Goal: Task Accomplishment & Management: Use online tool/utility

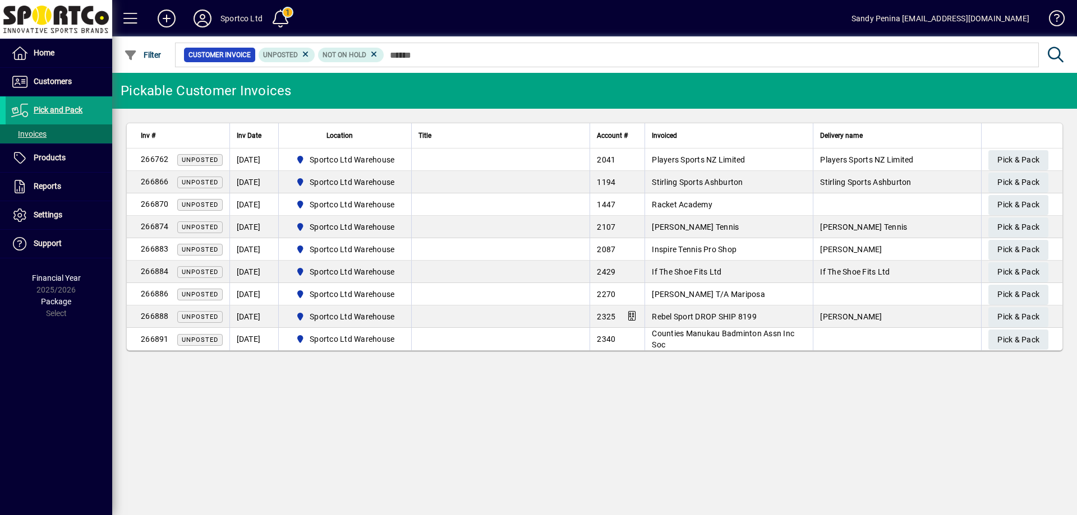
click at [423, 54] on input "text" at bounding box center [706, 55] width 645 height 16
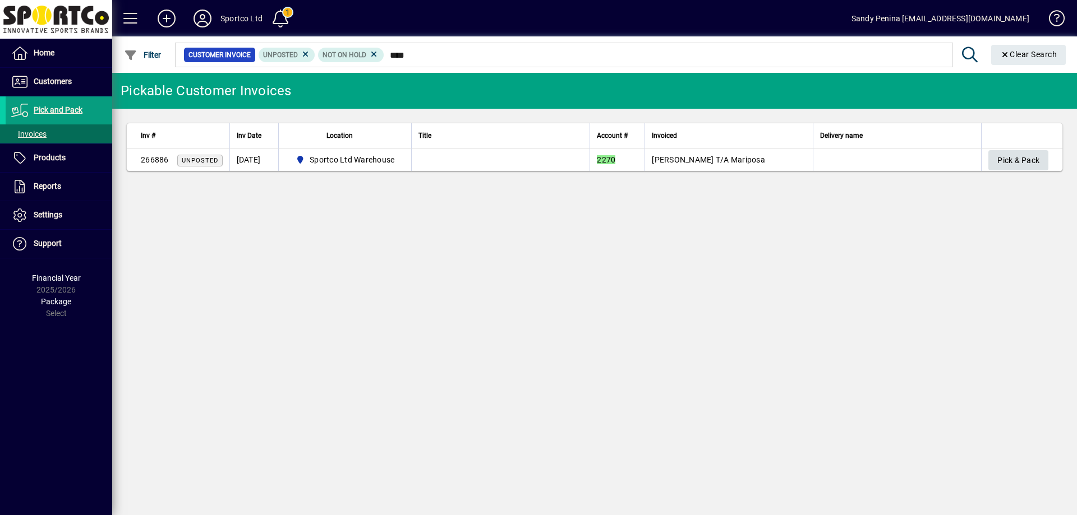
type input "****"
click at [1004, 156] on span "Pick & Pack" at bounding box center [1018, 160] width 42 height 19
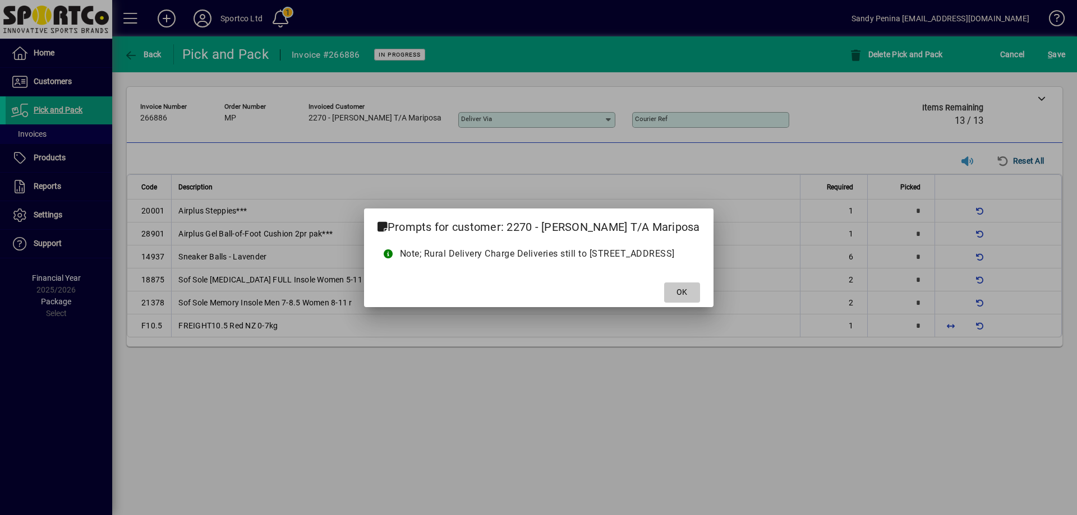
click at [676, 289] on span "OK" at bounding box center [681, 293] width 11 height 12
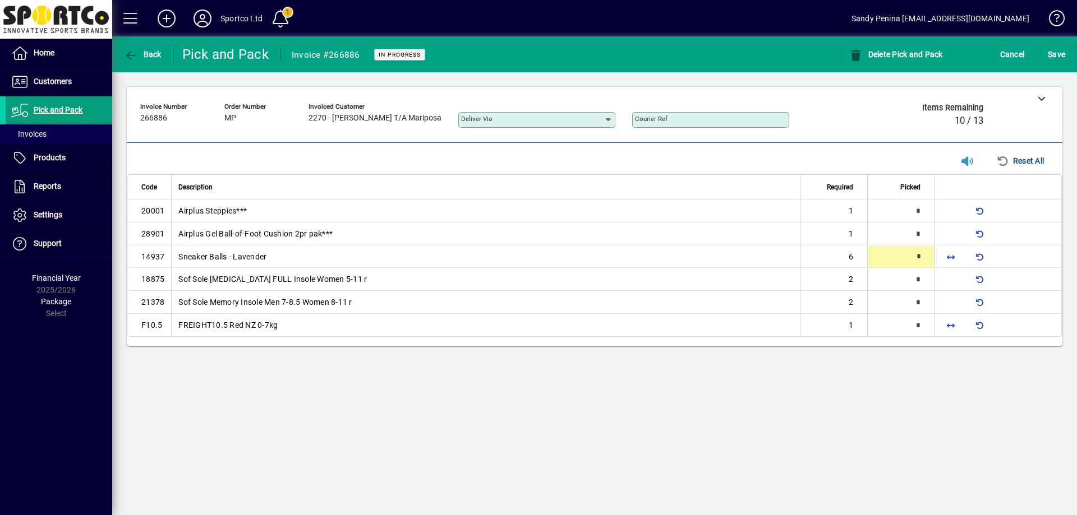
type input "*"
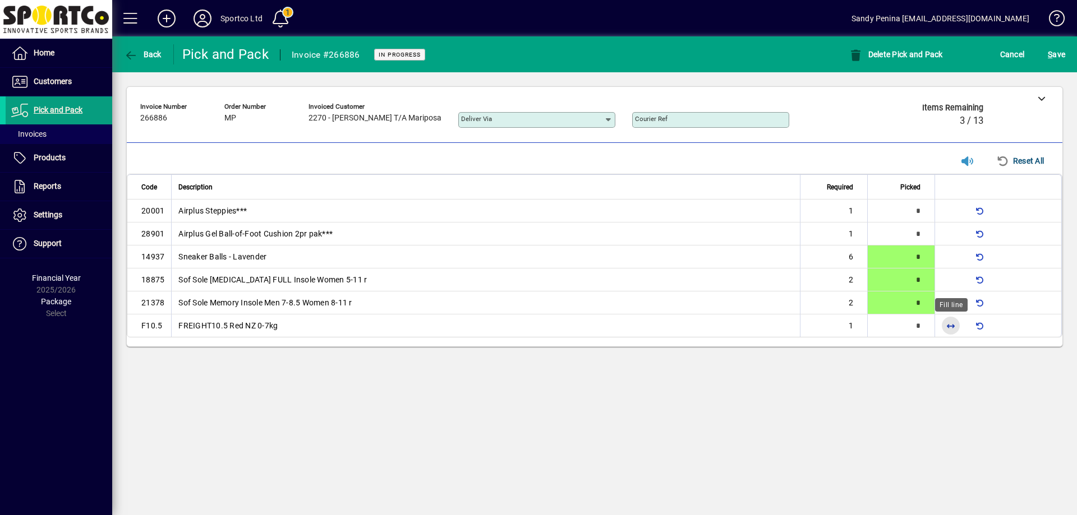
click at [952, 324] on span "button" at bounding box center [950, 325] width 27 height 27
type input "*"
click at [1049, 58] on span "S" at bounding box center [1049, 54] width 4 height 9
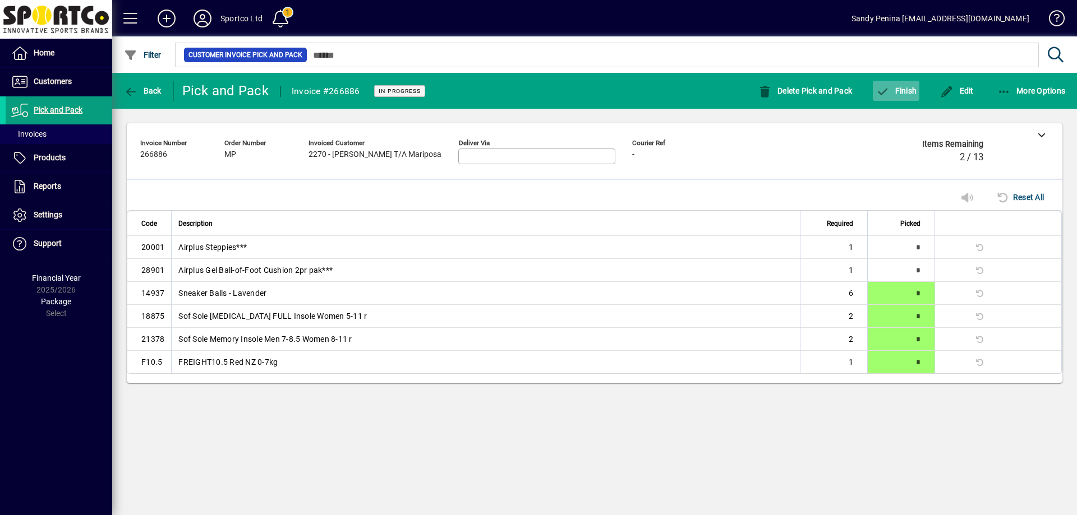
click at [903, 91] on span "Finish" at bounding box center [895, 90] width 41 height 9
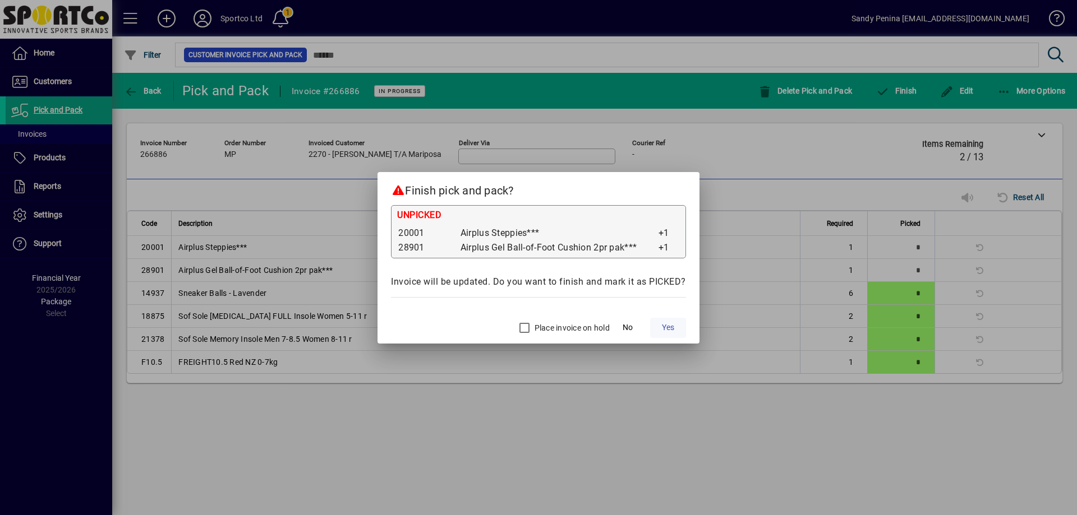
click at [670, 328] on span "Yes" at bounding box center [668, 328] width 12 height 12
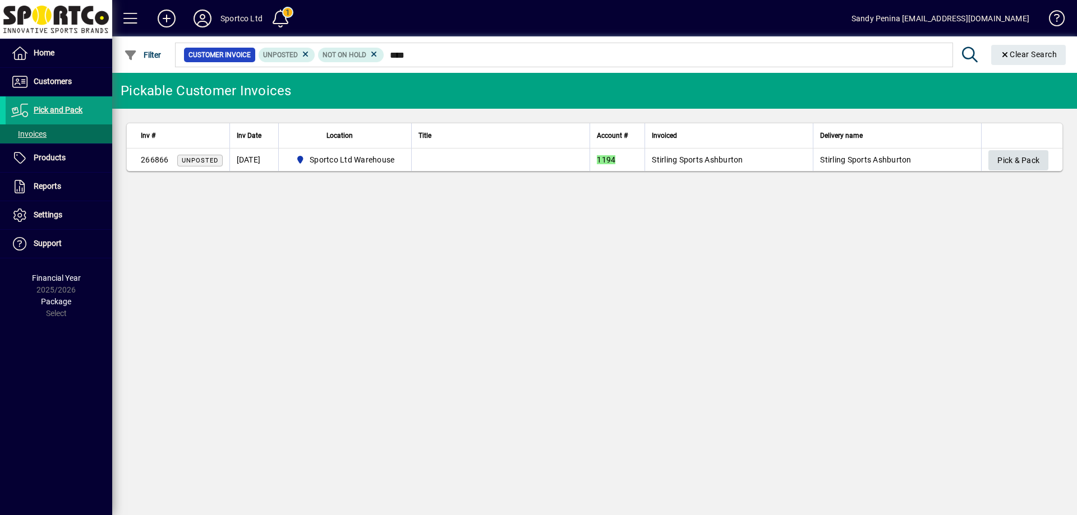
type input "****"
click at [1018, 161] on span "Pick & Pack" at bounding box center [1018, 160] width 42 height 19
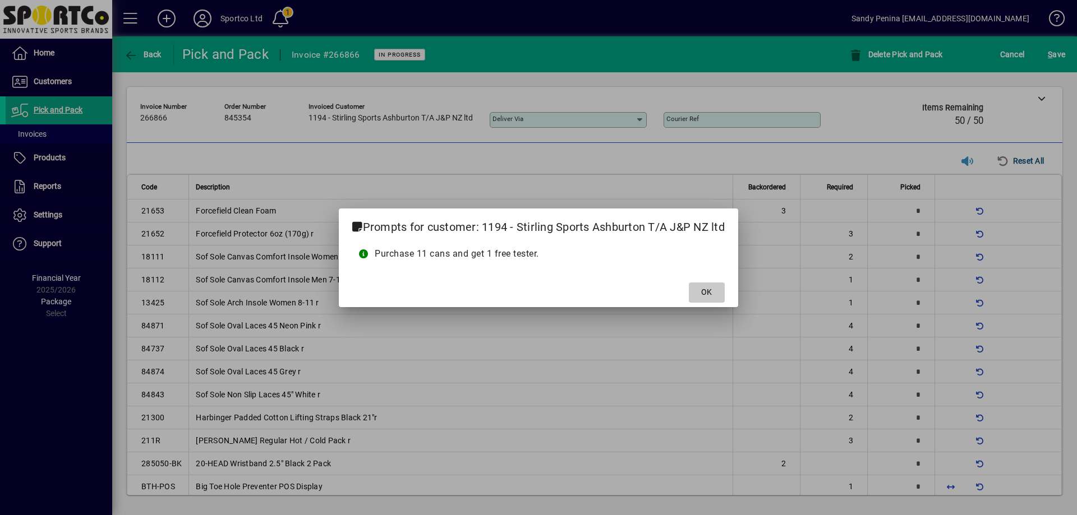
click at [713, 294] on span at bounding box center [707, 292] width 36 height 27
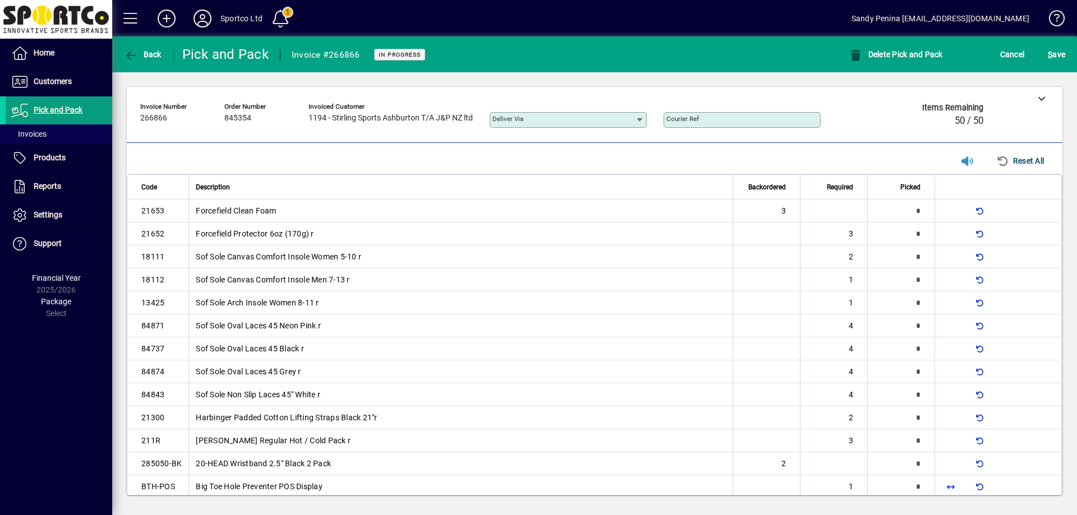
scroll to position [219, 0]
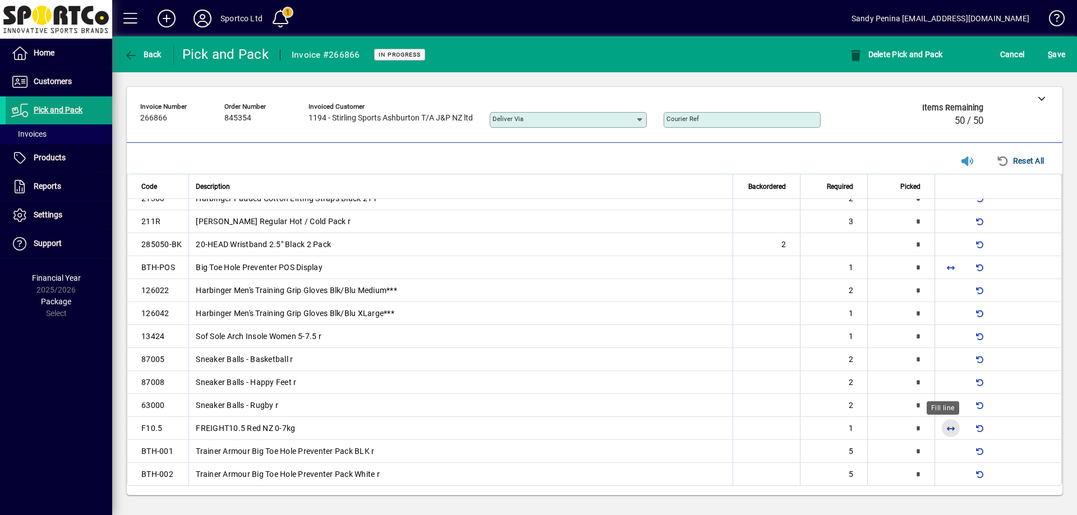
click at [943, 426] on span "button" at bounding box center [950, 428] width 27 height 27
type input "*"
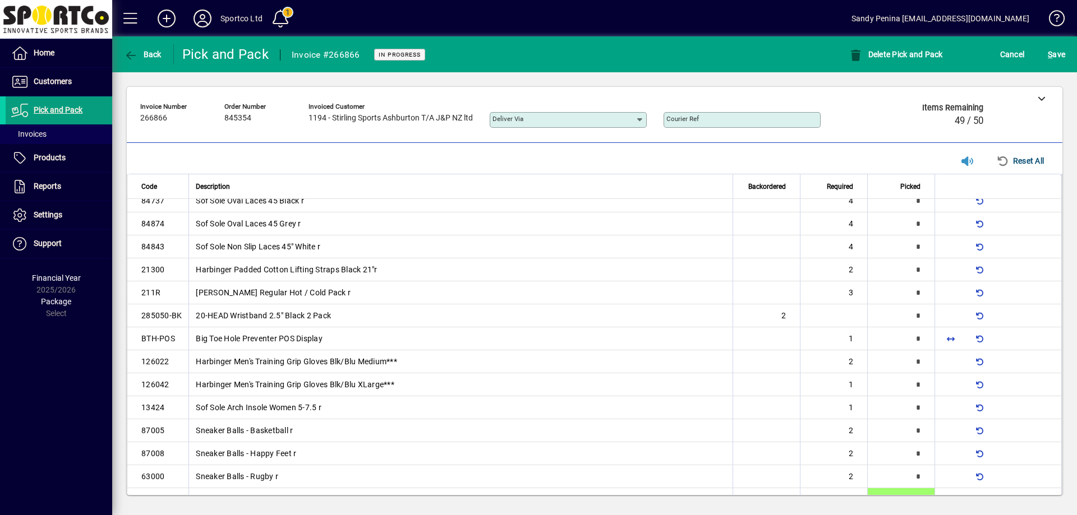
scroll to position [168, 0]
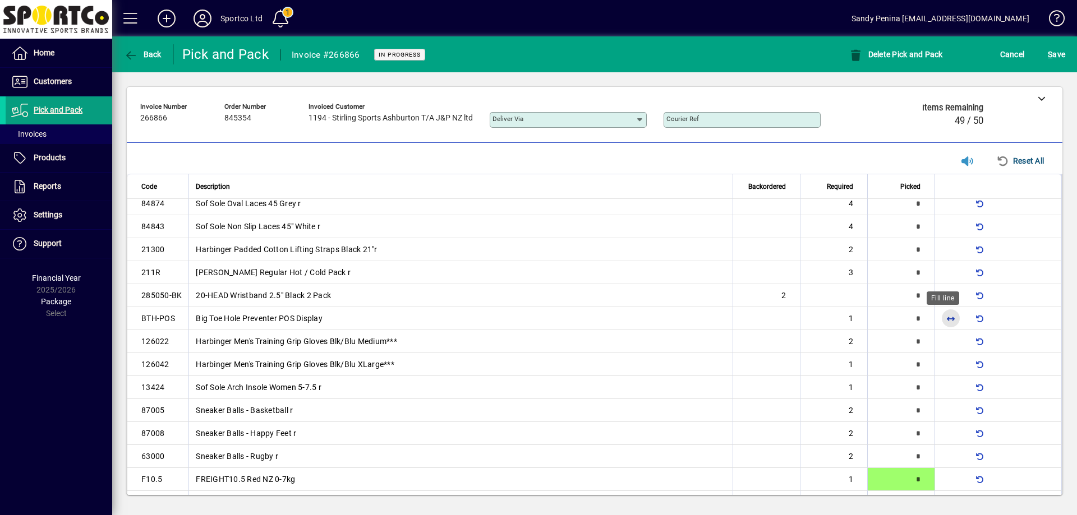
click at [940, 319] on span "button" at bounding box center [950, 318] width 27 height 27
type input "*"
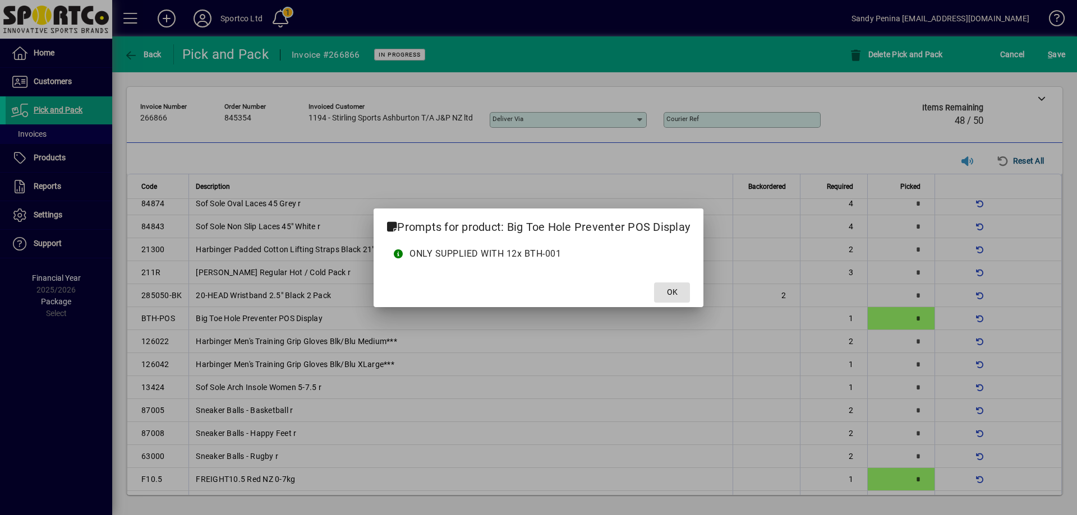
click at [670, 286] on span at bounding box center [672, 292] width 36 height 27
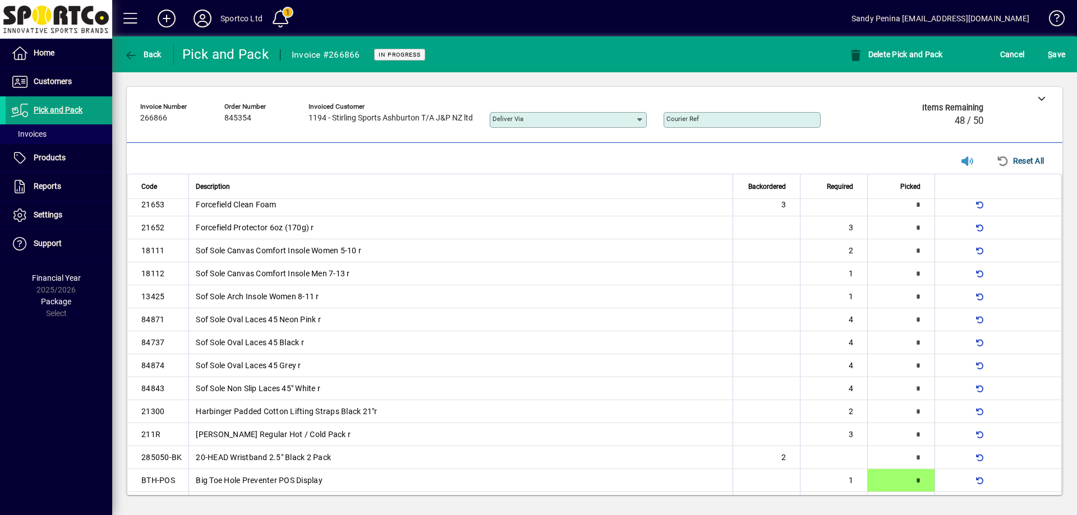
scroll to position [0, 0]
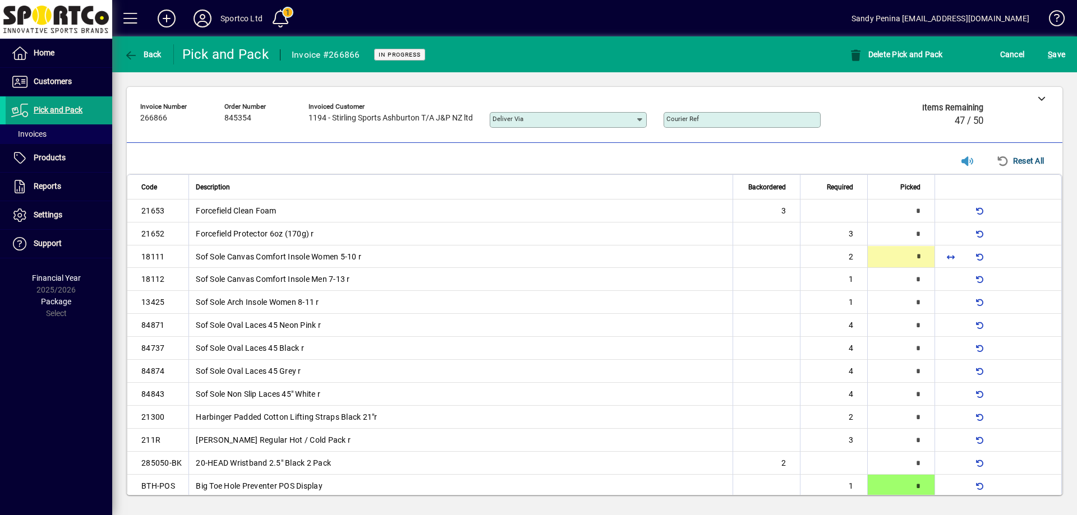
type input "*"
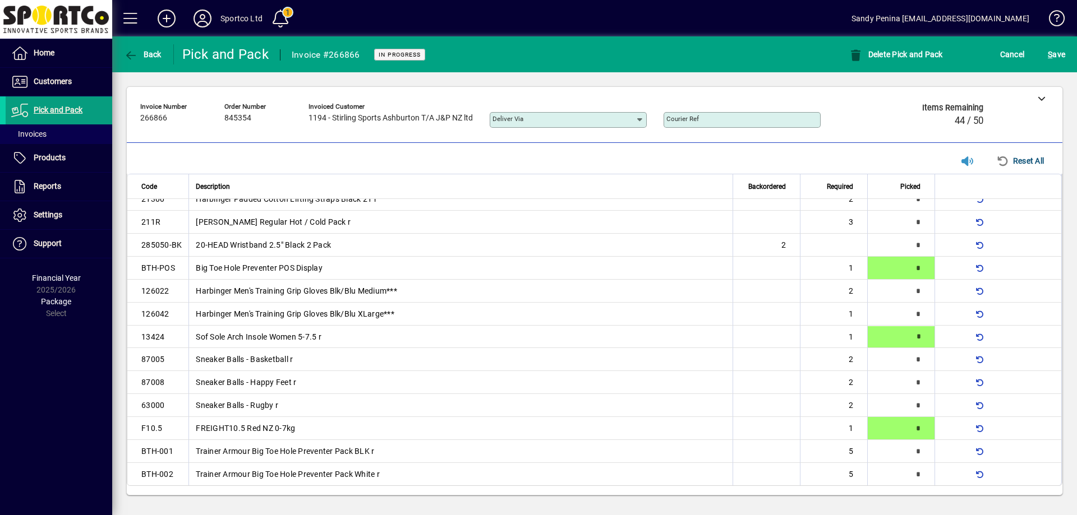
type input "*"
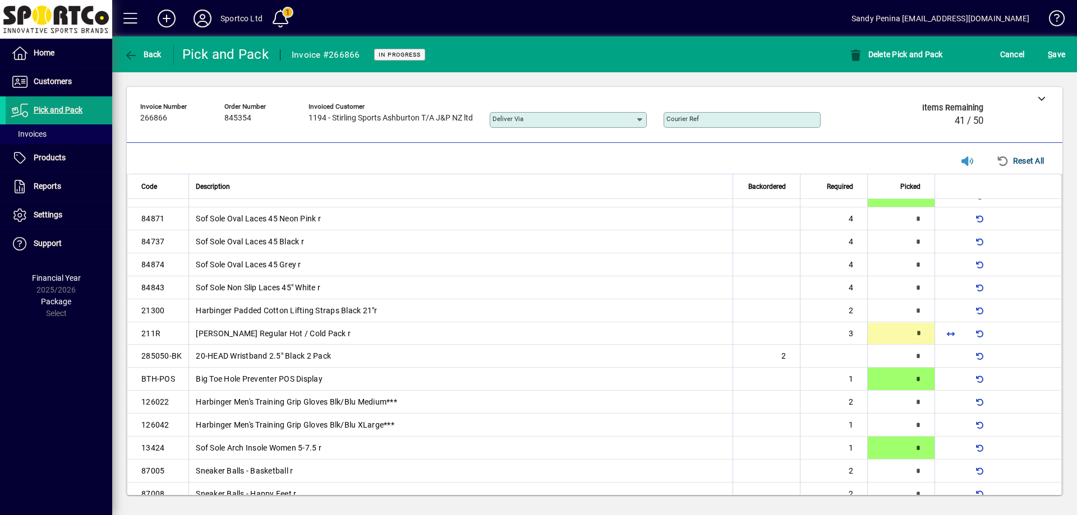
scroll to position [108, 0]
type input "*"
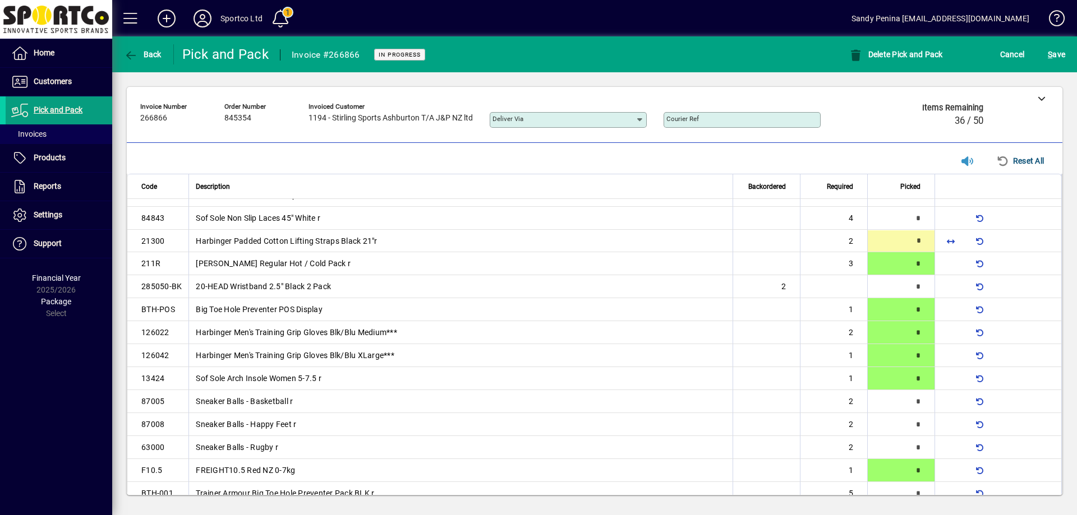
type input "*"
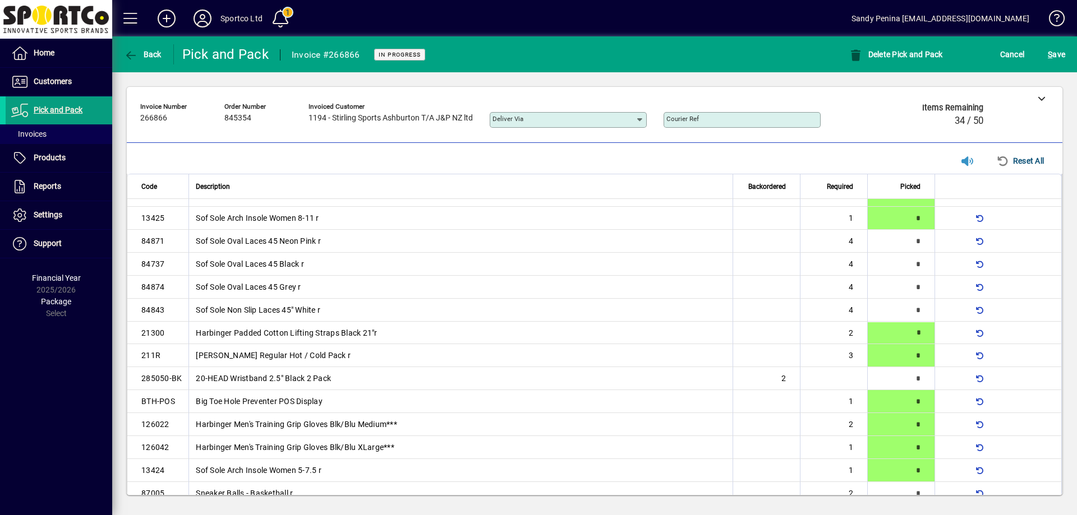
scroll to position [219, 0]
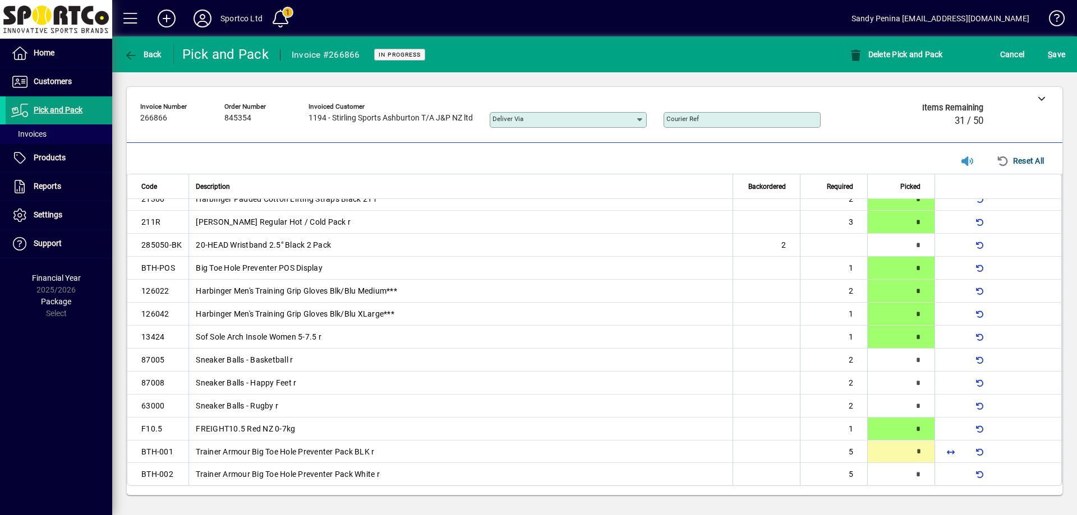
type input "*"
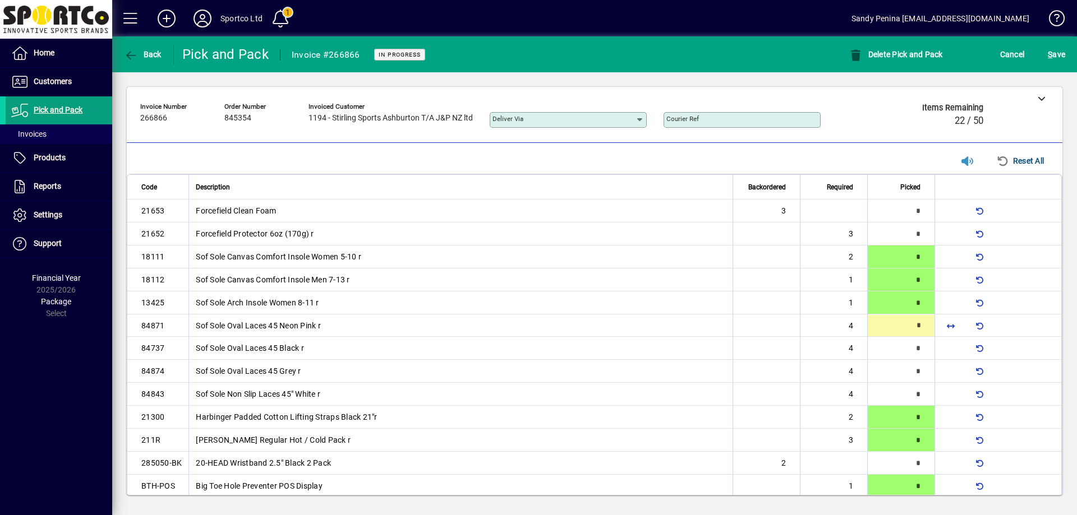
type input "*"
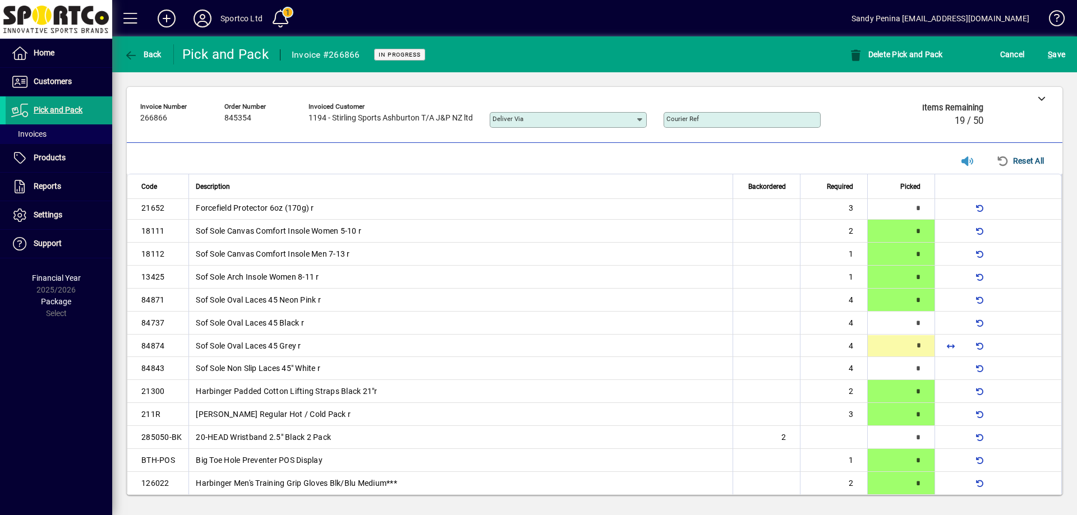
scroll to position [39, 0]
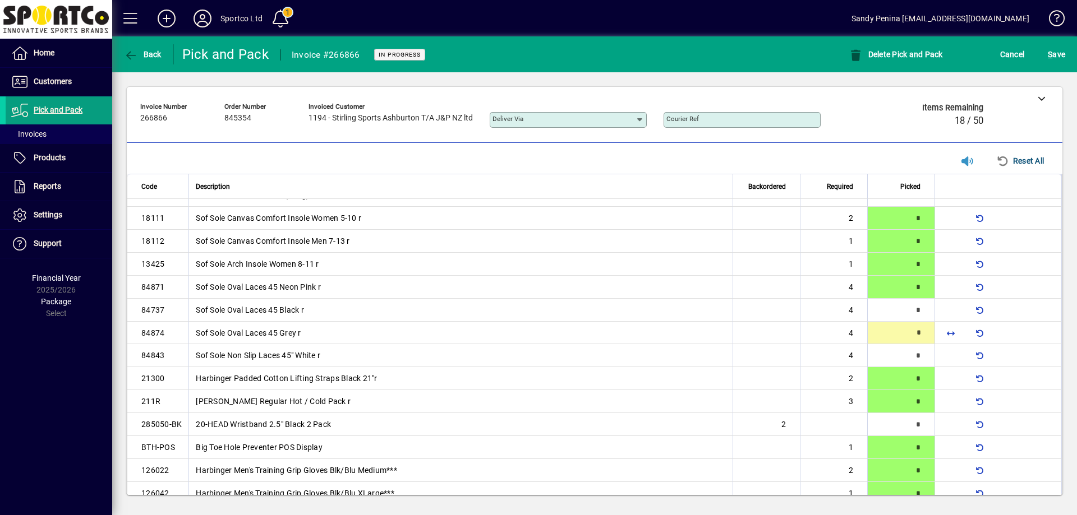
type input "*"
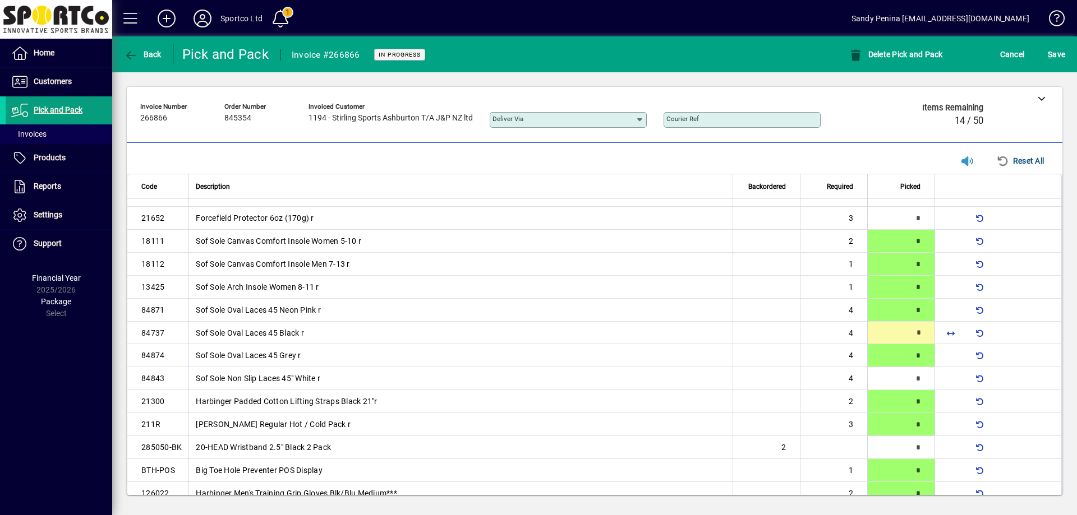
type input "*"
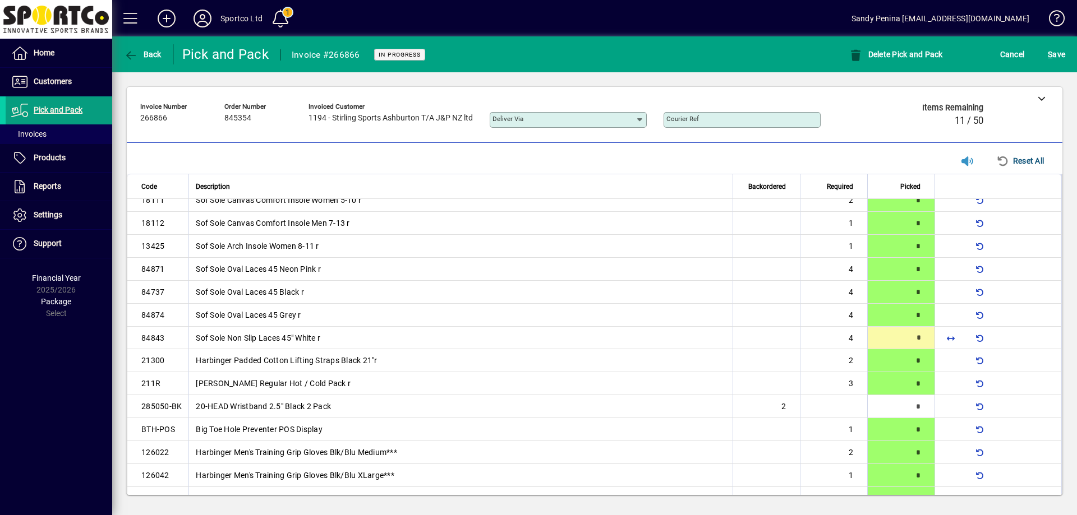
scroll to position [62, 0]
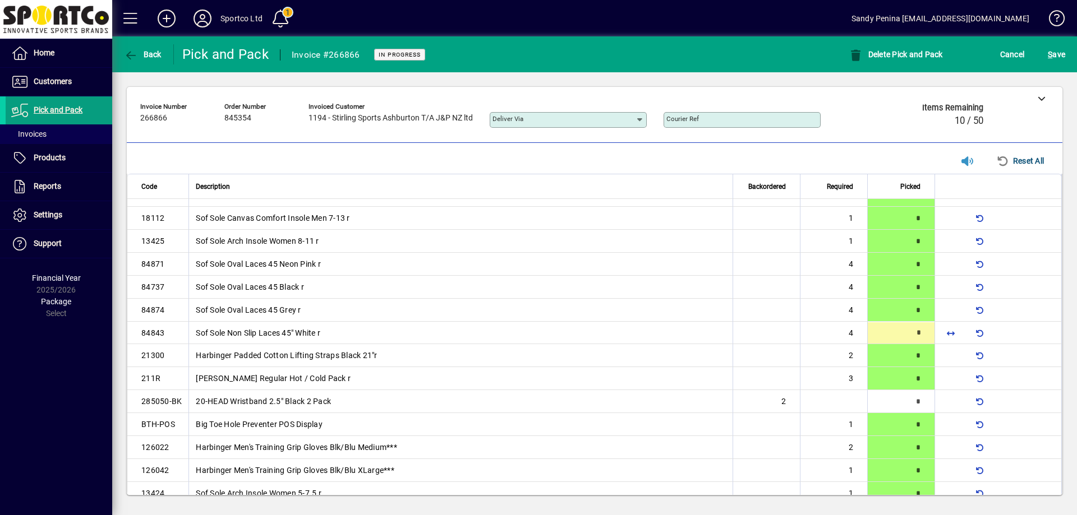
type input "*"
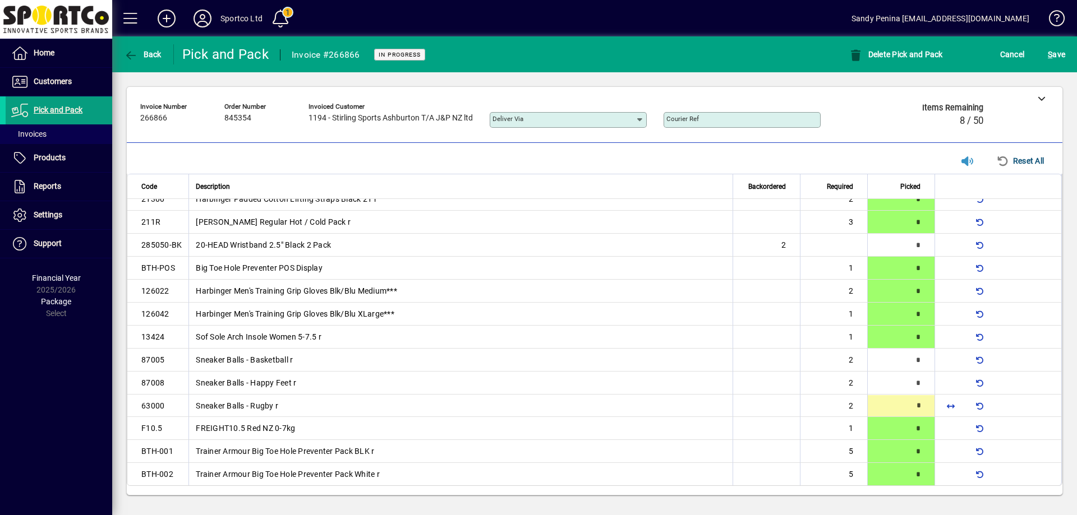
type input "*"
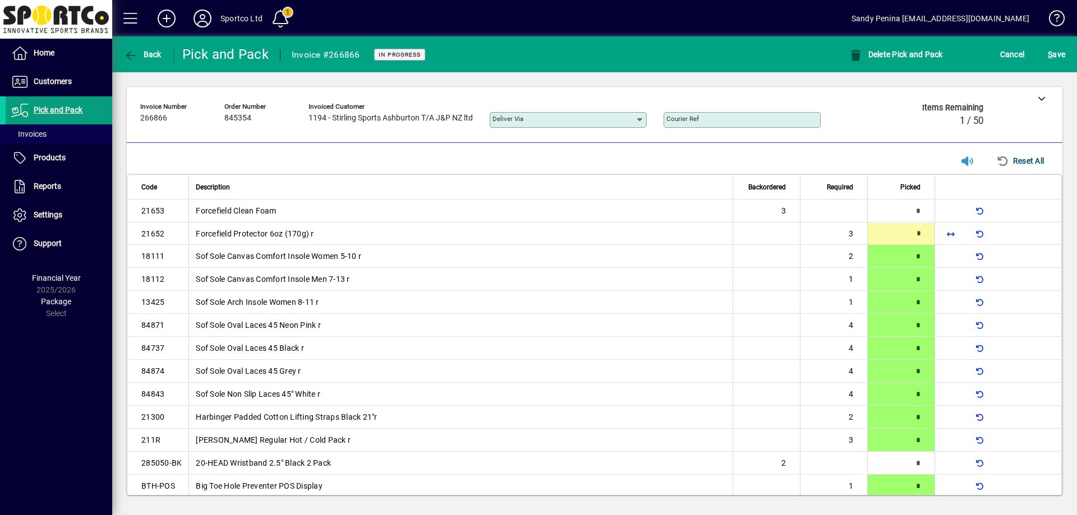
type input "*"
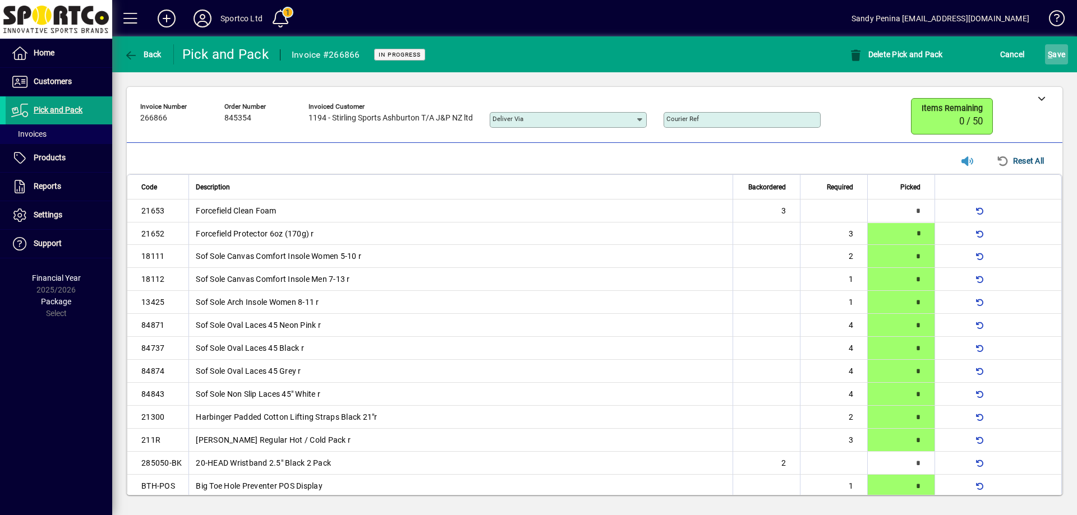
click at [1055, 53] on span "S ave" at bounding box center [1055, 54] width 17 height 18
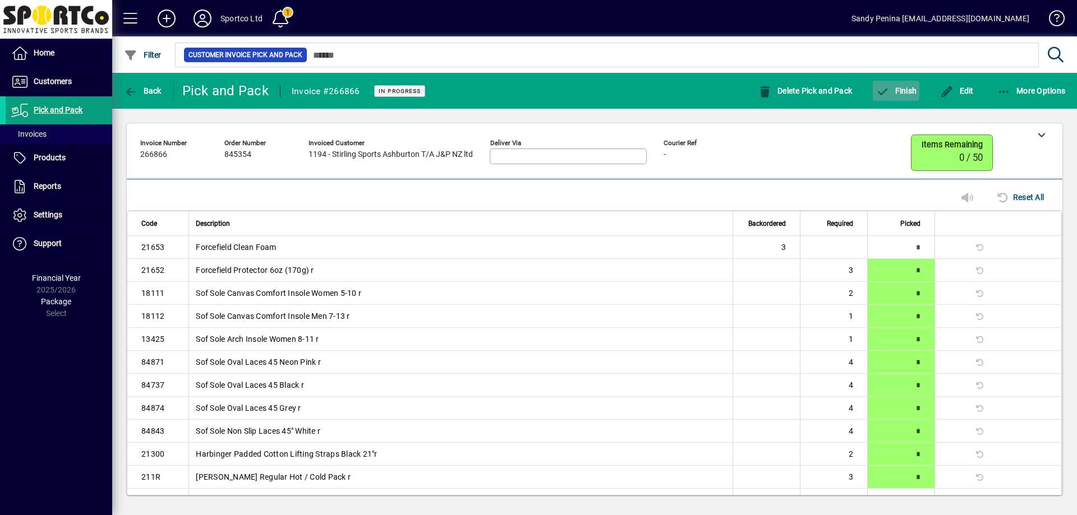
click at [890, 94] on span "Finish" at bounding box center [895, 90] width 41 height 9
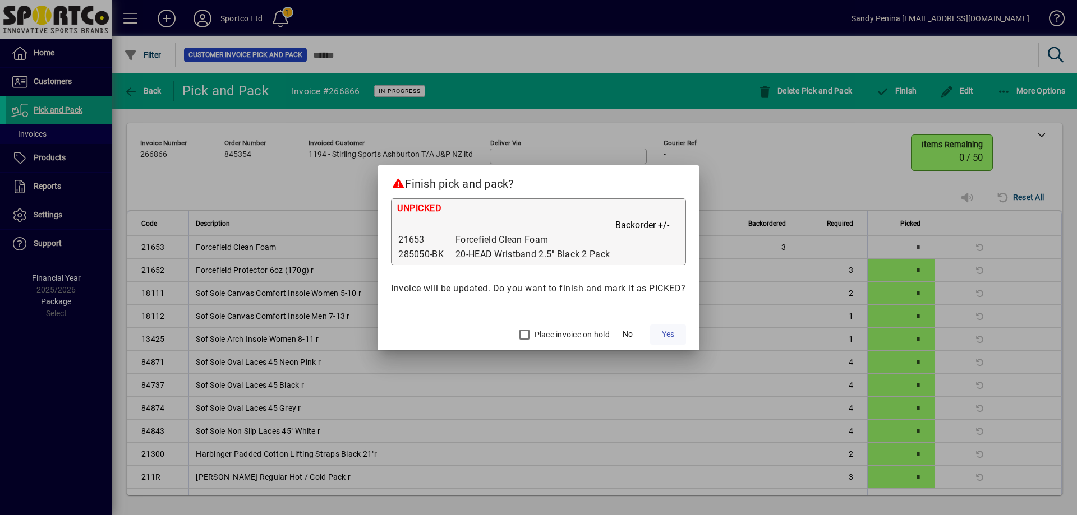
click at [671, 336] on span "Yes" at bounding box center [668, 335] width 12 height 12
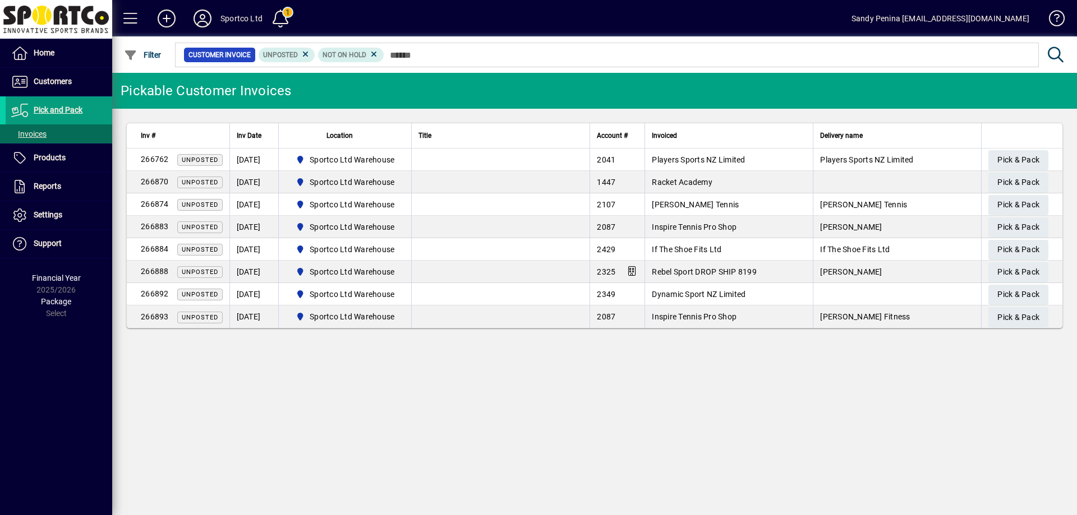
click at [432, 50] on input "text" at bounding box center [706, 55] width 645 height 16
click at [997, 289] on span "Pick & Pack" at bounding box center [1018, 294] width 42 height 19
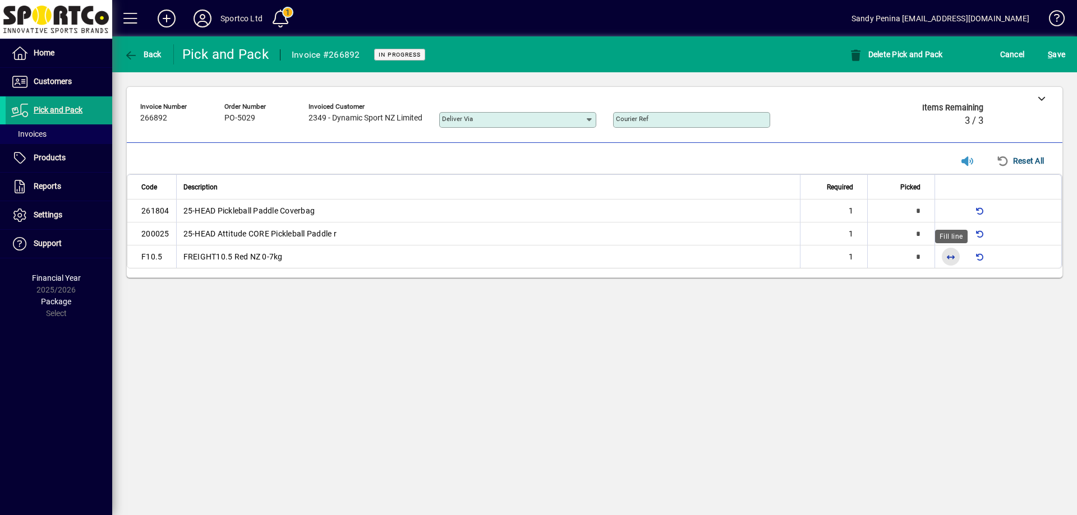
click at [939, 257] on span "button" at bounding box center [950, 256] width 27 height 27
type input "*"
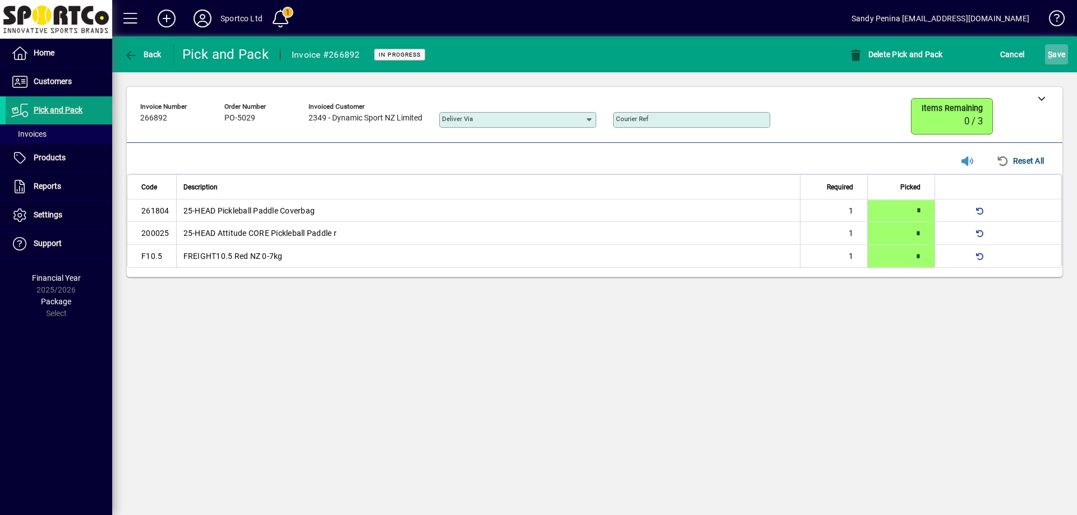
click at [1060, 50] on span "S ave" at bounding box center [1055, 54] width 17 height 18
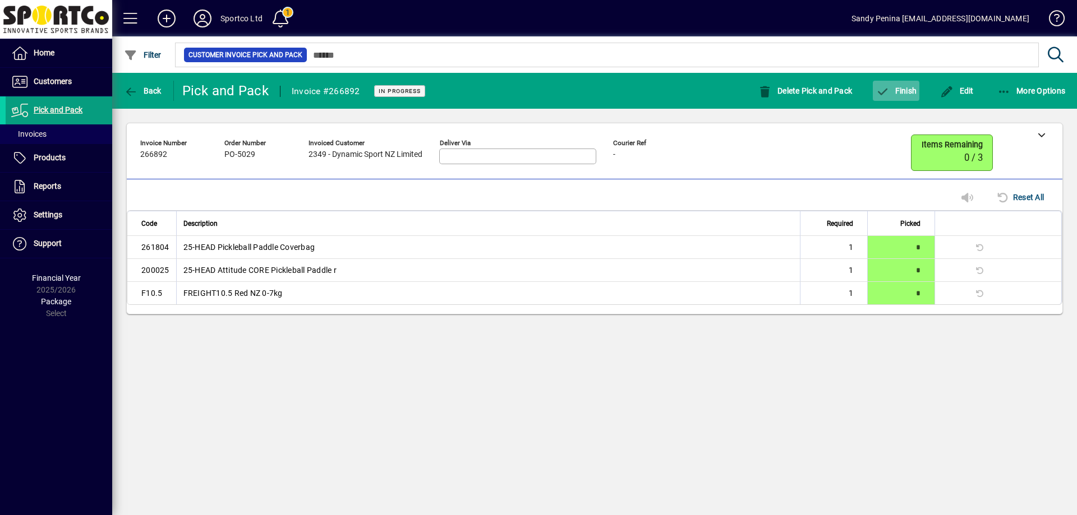
click at [904, 91] on span "Finish" at bounding box center [895, 90] width 41 height 9
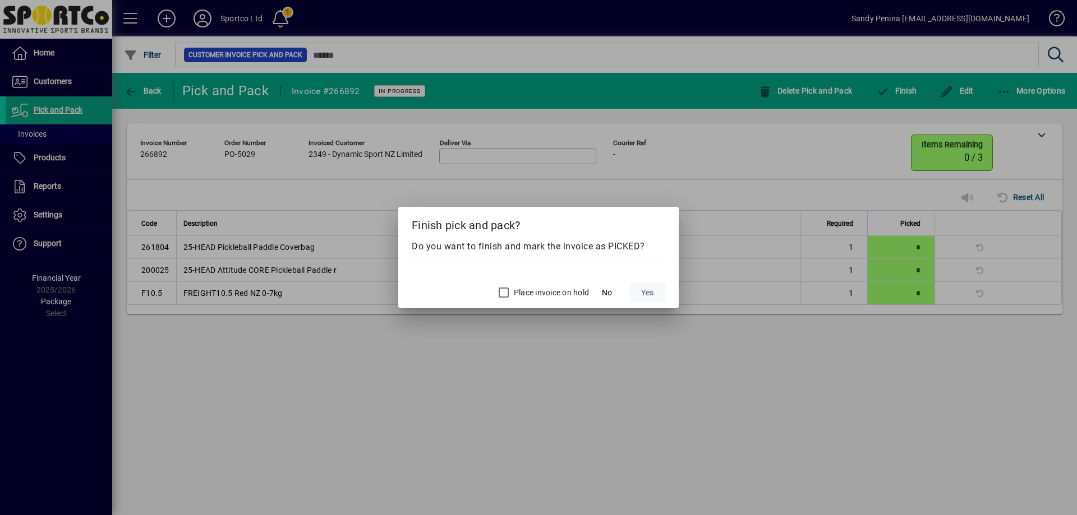
click at [649, 287] on span "Yes" at bounding box center [647, 293] width 12 height 12
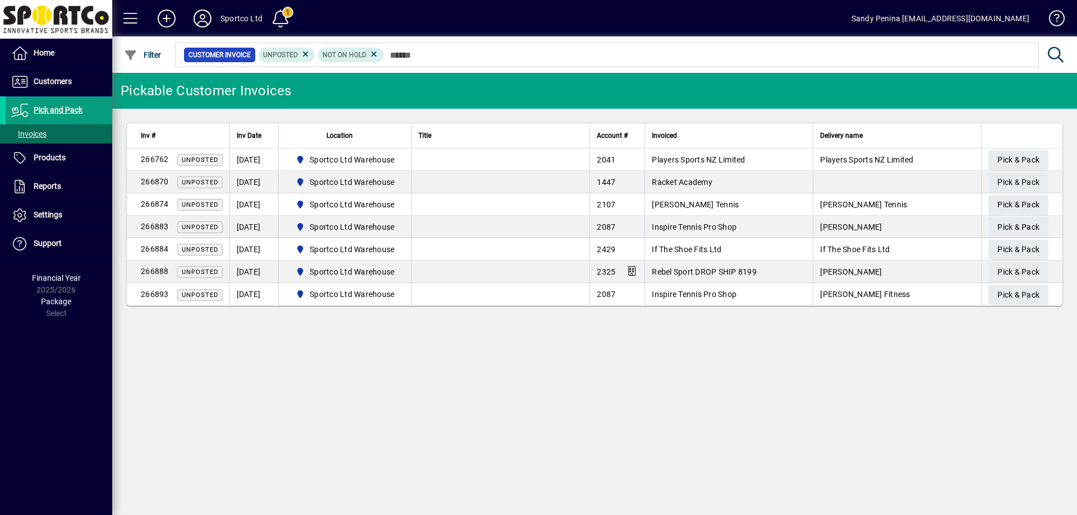
click at [421, 60] on input "text" at bounding box center [706, 55] width 645 height 16
click at [200, 24] on icon at bounding box center [202, 19] width 22 height 18
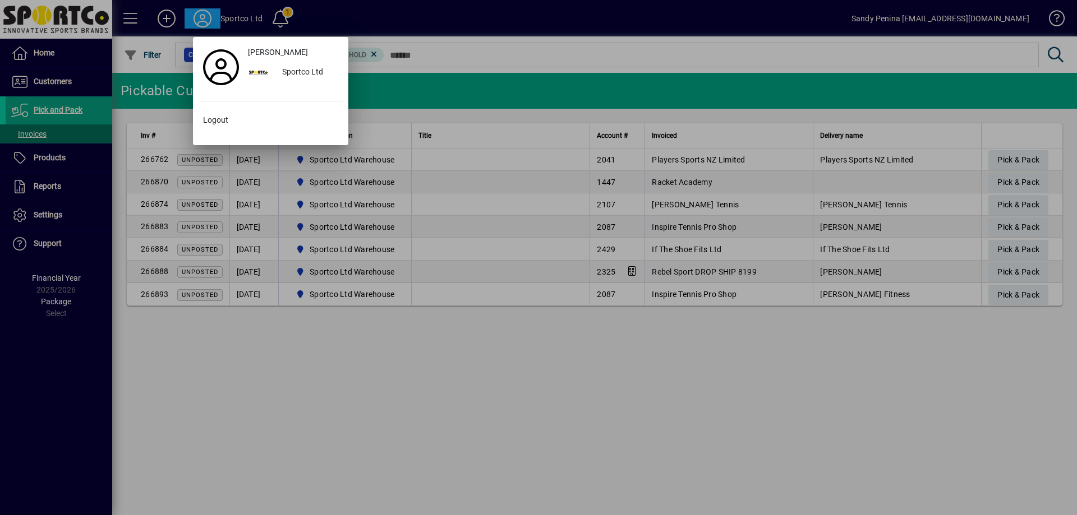
click at [163, 121] on div at bounding box center [538, 257] width 1077 height 515
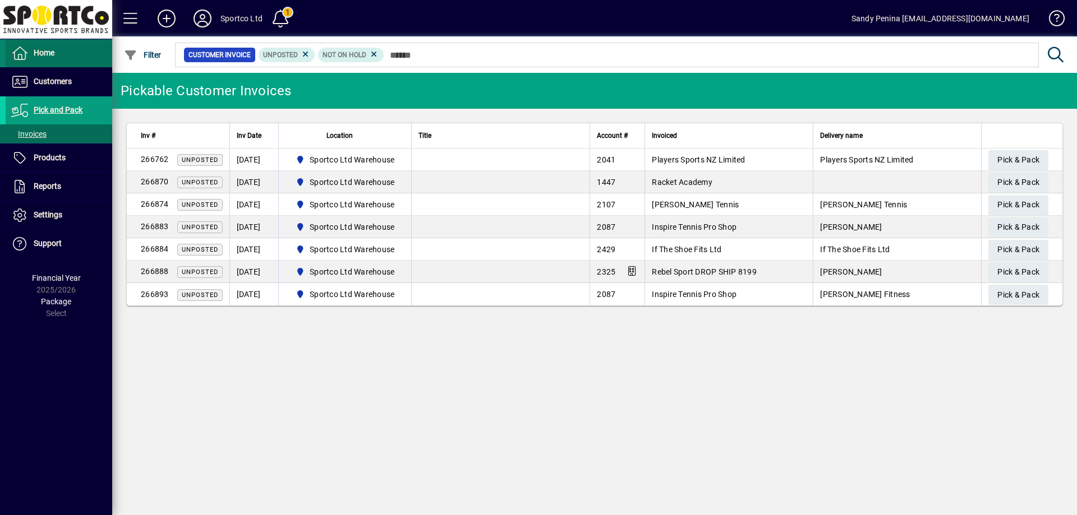
click at [90, 56] on span at bounding box center [59, 53] width 107 height 27
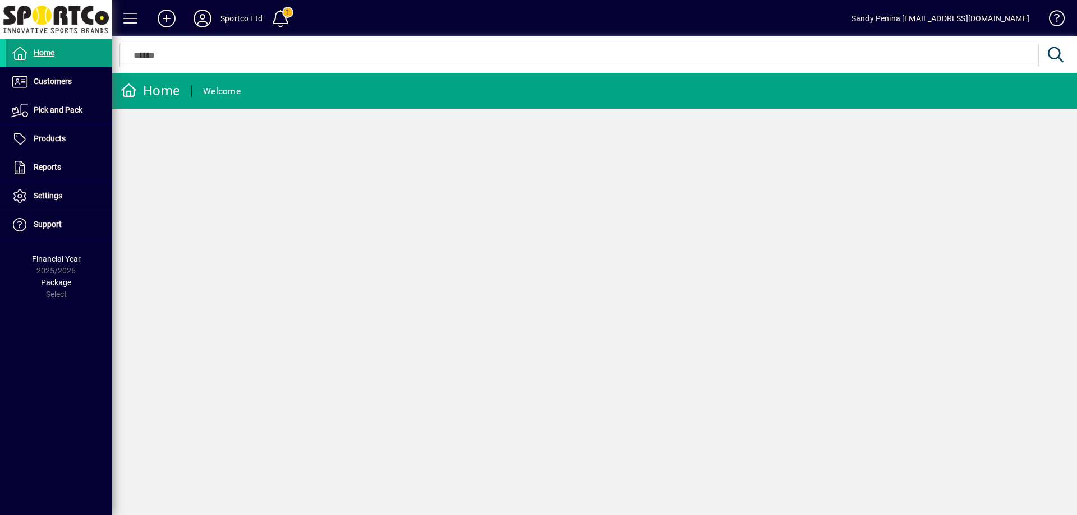
click at [193, 12] on icon at bounding box center [202, 19] width 22 height 18
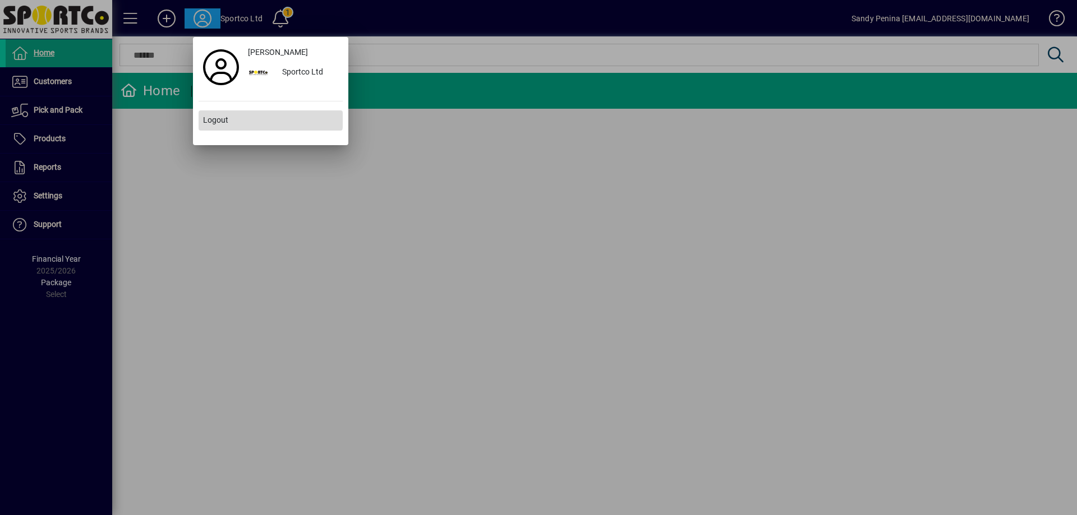
click at [223, 116] on span "Logout" at bounding box center [215, 120] width 25 height 12
